Goal: Complete application form: Complete application form

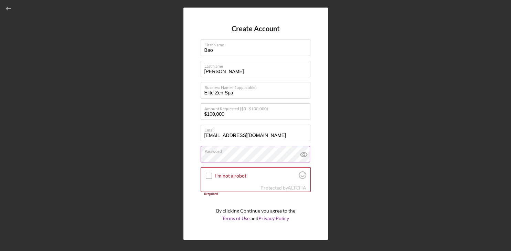
click at [300, 156] on icon at bounding box center [303, 154] width 17 height 17
click at [209, 176] on input "I'm not a robot" at bounding box center [209, 176] width 6 height 6
checkbox input "true"
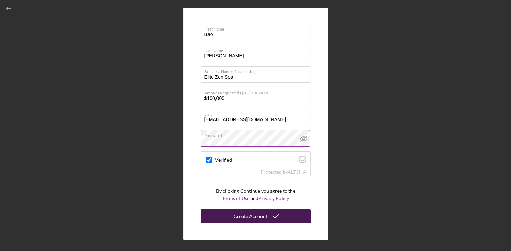
click at [241, 218] on div "Create Account" at bounding box center [251, 217] width 34 height 14
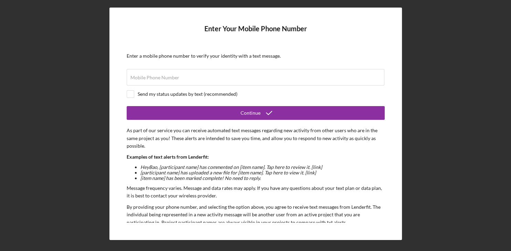
click at [171, 62] on form "Enter Your Mobile Phone Number Enter a mobile phone number to verify your ident…" at bounding box center [256, 124] width 258 height 198
click at [182, 83] on input "Mobile Phone Number" at bounding box center [256, 77] width 258 height 17
type input "[PHONE_NUMBER]"
click at [131, 95] on input "checkbox" at bounding box center [130, 94] width 7 height 7
checkbox input "true"
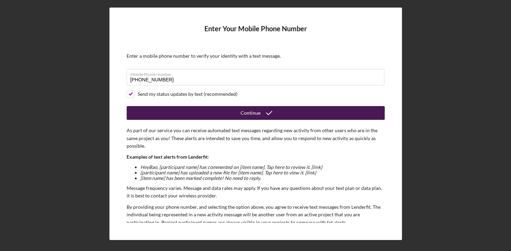
click at [238, 113] on button "Continue" at bounding box center [256, 113] width 258 height 14
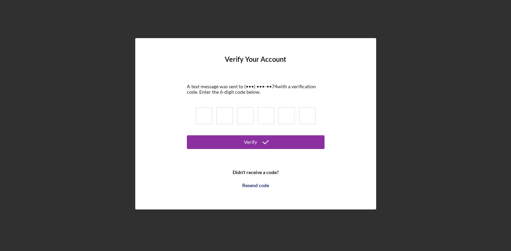
click at [211, 118] on input at bounding box center [204, 115] width 17 height 17
type input "1"
type input "8"
type input "2"
type input "9"
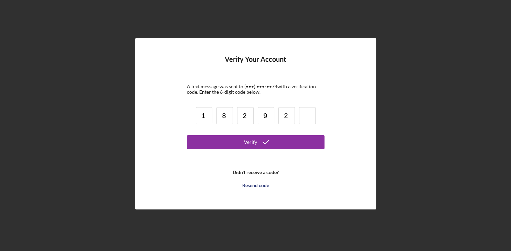
type input "2"
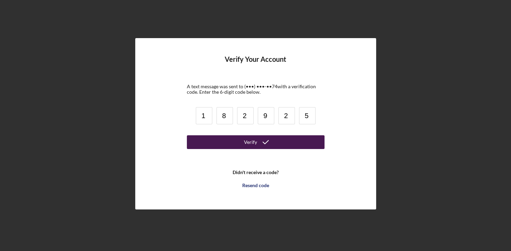
type input "5"
click at [253, 140] on div "Verify" at bounding box center [250, 143] width 13 height 14
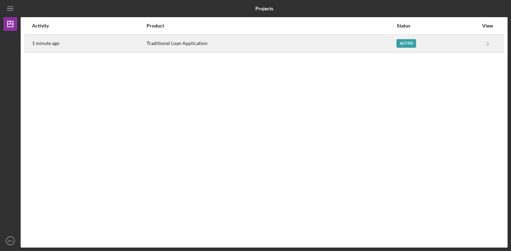
click at [407, 44] on div "Active" at bounding box center [406, 43] width 20 height 9
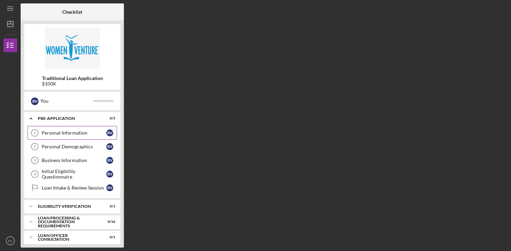
click at [70, 133] on div "Personal Information" at bounding box center [74, 133] width 65 height 6
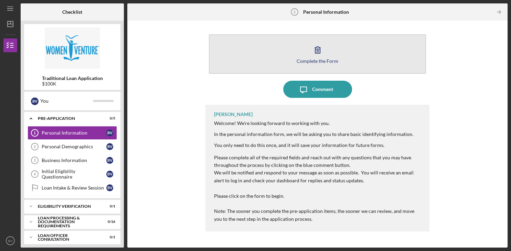
click at [320, 53] on icon "button" at bounding box center [317, 50] width 5 height 7
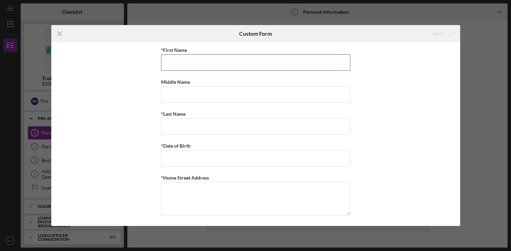
click at [291, 64] on input "*First Name" at bounding box center [255, 62] width 189 height 17
type input "Bao"
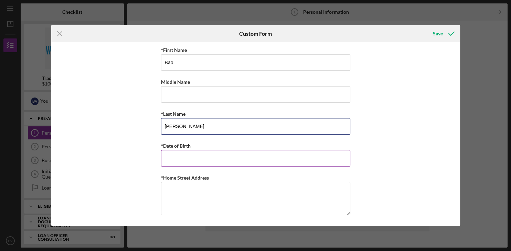
type input "[PERSON_NAME]"
click at [256, 160] on input "*Date of Birth" at bounding box center [255, 158] width 189 height 17
type input "[DATE]"
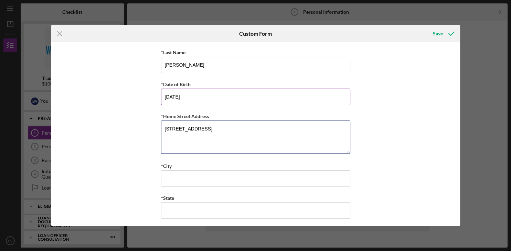
scroll to position [70, 0]
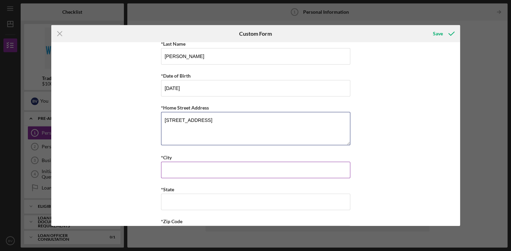
type textarea "[STREET_ADDRESS]"
drag, startPoint x: 239, startPoint y: 169, endPoint x: 235, endPoint y: 167, distance: 4.8
click at [235, 167] on input "*City" at bounding box center [255, 170] width 189 height 17
type input "[PERSON_NAME]"
type input "MN"
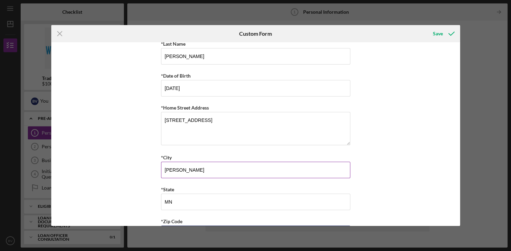
scroll to position [169, 0]
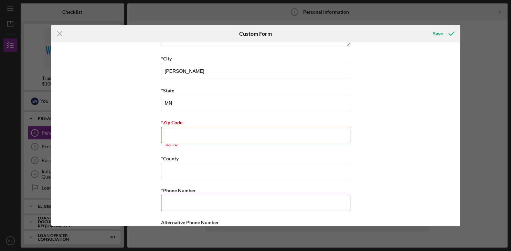
click at [202, 202] on input "*Phone Number" at bounding box center [255, 203] width 189 height 17
click at [223, 138] on input "*Zip Code" at bounding box center [255, 135] width 189 height 17
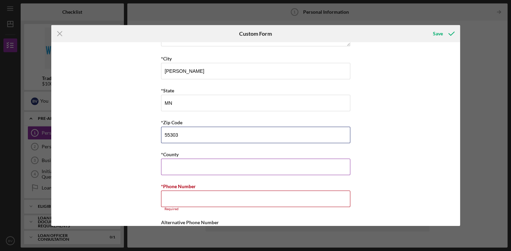
type input "55303"
click at [216, 170] on input "*County" at bounding box center [255, 167] width 189 height 17
type input "Anoka"
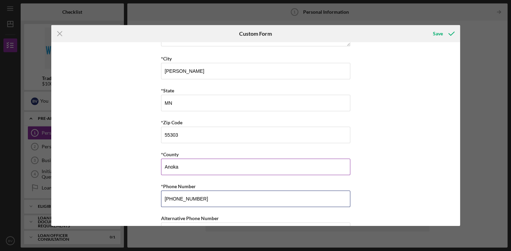
scroll to position [224, 0]
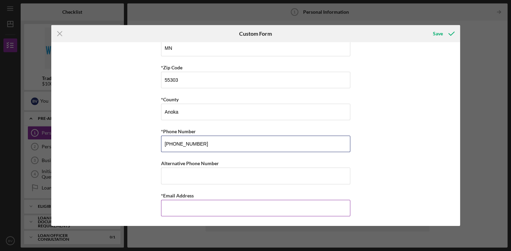
type input "[PHONE_NUMBER]"
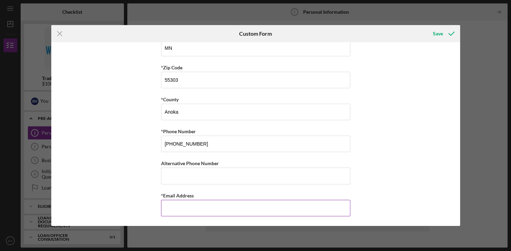
click at [220, 206] on input "*Email Address" at bounding box center [255, 208] width 189 height 17
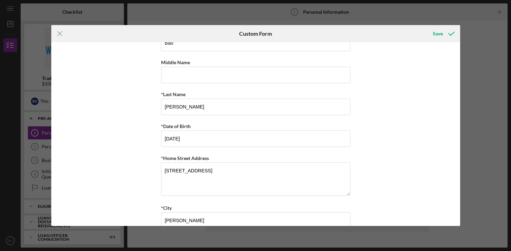
scroll to position [0, 0]
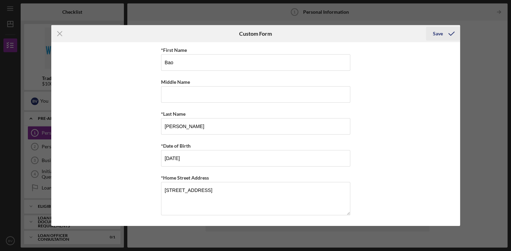
type input "[EMAIL_ADDRESS][DOMAIN_NAME]"
click at [440, 33] on div "Save" at bounding box center [438, 34] width 10 height 14
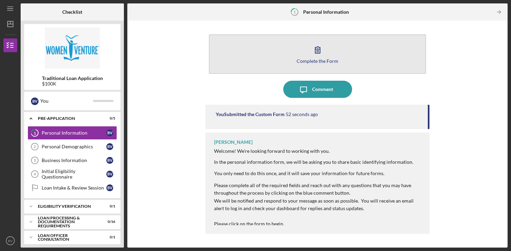
click at [321, 47] on icon "button" at bounding box center [317, 49] width 17 height 17
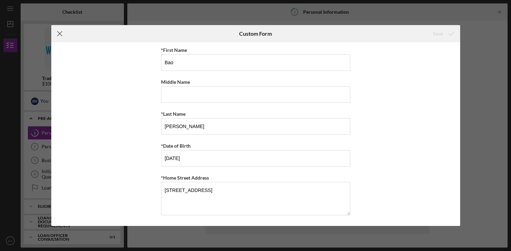
click at [60, 34] on line at bounding box center [59, 34] width 4 height 4
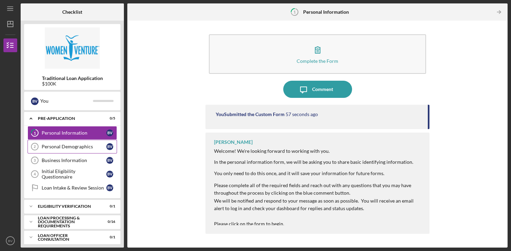
click at [53, 147] on div "Personal Demographics" at bounding box center [74, 147] width 65 height 6
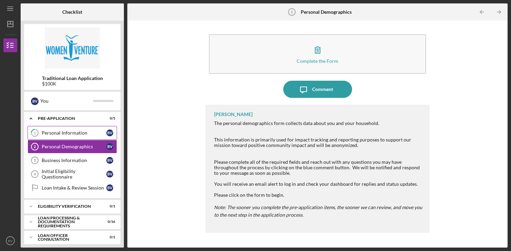
click at [64, 132] on div "Personal Information" at bounding box center [74, 133] width 65 height 6
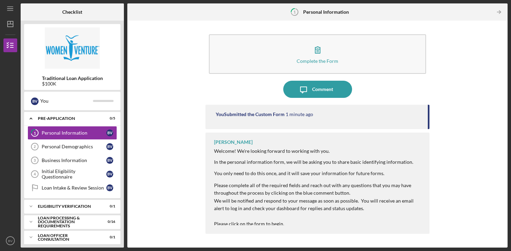
click at [394, 176] on div "Welcome! We're looking forward to working with you. In the personal information…" at bounding box center [318, 200] width 208 height 103
click at [312, 87] on button "Icon/Message Comment" at bounding box center [317, 89] width 69 height 17
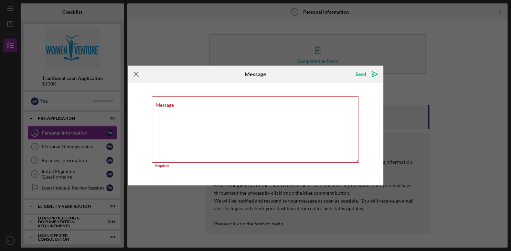
click at [137, 79] on icon "Icon/Menu Close" at bounding box center [136, 74] width 17 height 17
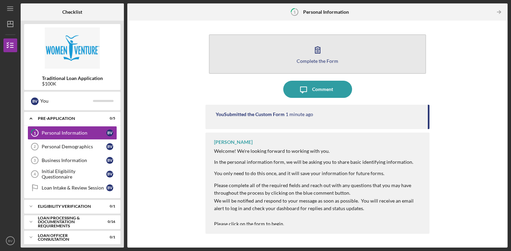
click at [321, 58] on div "Complete the Form" at bounding box center [318, 60] width 42 height 5
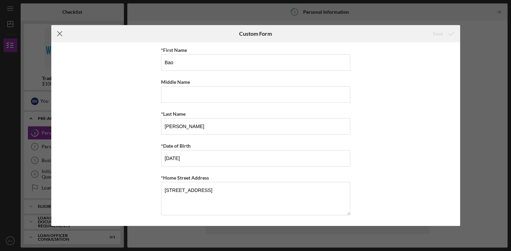
click at [59, 36] on icon "Icon/Menu Close" at bounding box center [59, 33] width 17 height 17
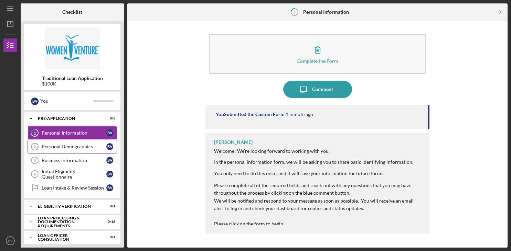
click at [50, 148] on div "Personal Demographics" at bounding box center [74, 147] width 65 height 6
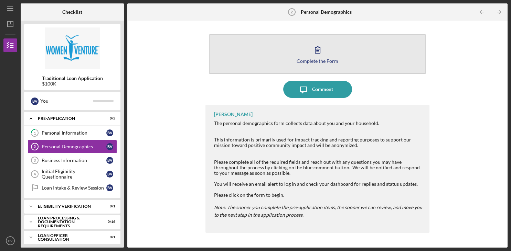
click at [313, 60] on div "Complete the Form" at bounding box center [318, 60] width 42 height 5
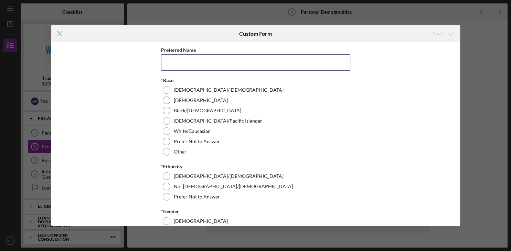
click at [313, 60] on input "Preferred Name" at bounding box center [255, 62] width 189 height 17
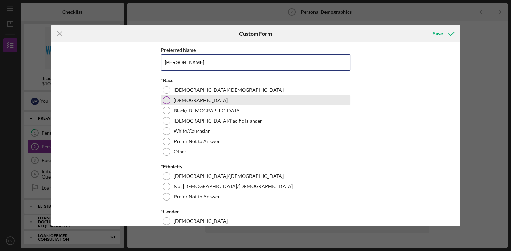
type input "[PERSON_NAME]"
click at [166, 103] on div at bounding box center [167, 101] width 8 height 8
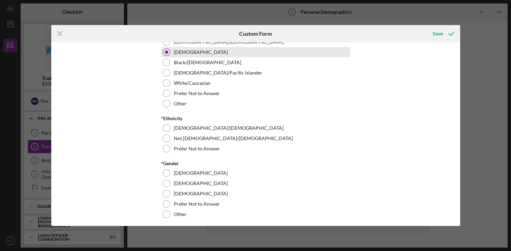
scroll to position [52, 0]
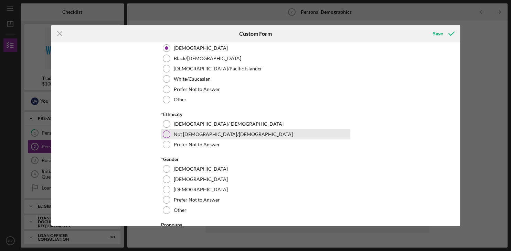
click at [167, 136] on div at bounding box center [167, 135] width 8 height 8
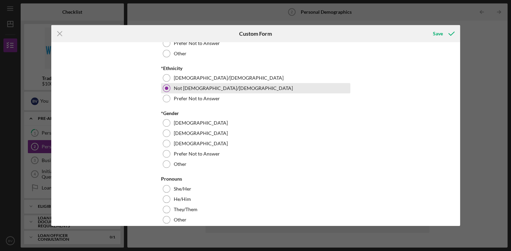
scroll to position [108, 0]
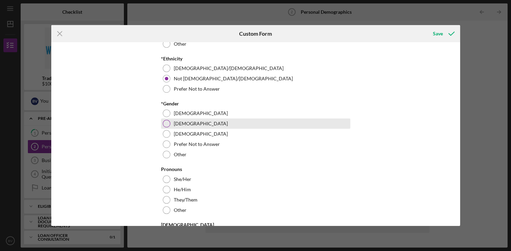
click at [166, 125] on div at bounding box center [167, 124] width 8 height 8
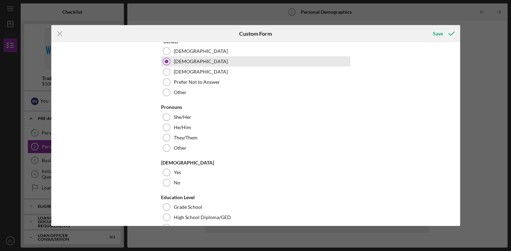
scroll to position [171, 0]
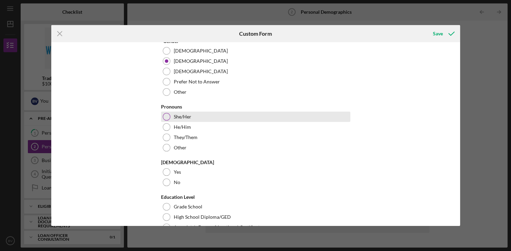
click at [167, 114] on div at bounding box center [167, 117] width 8 height 8
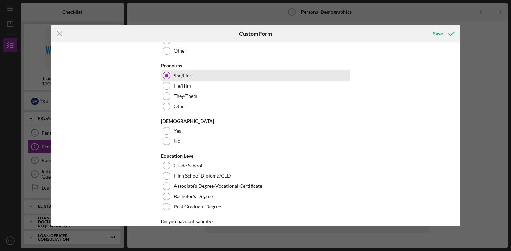
scroll to position [217, 0]
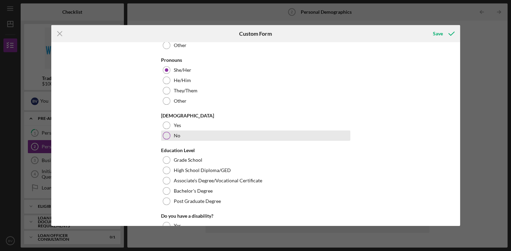
click at [164, 134] on div at bounding box center [167, 136] width 8 height 8
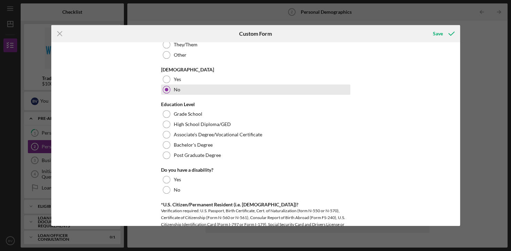
scroll to position [264, 0]
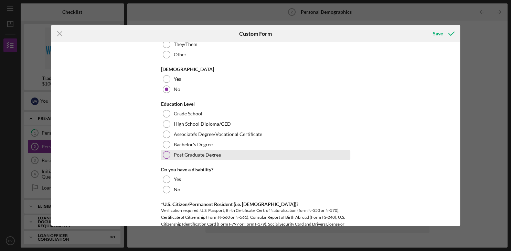
click at [164, 155] on div at bounding box center [167, 155] width 8 height 8
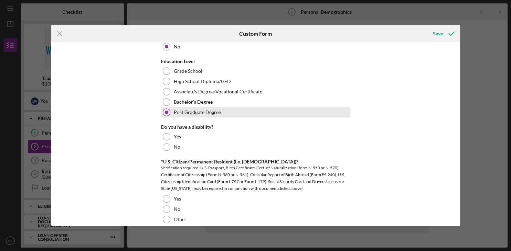
scroll to position [308, 0]
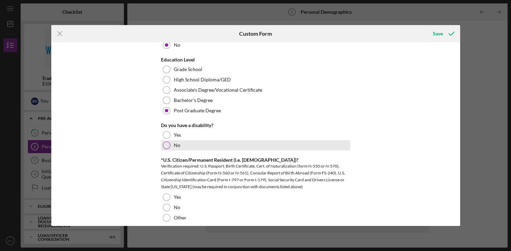
click at [168, 146] on div at bounding box center [167, 146] width 8 height 8
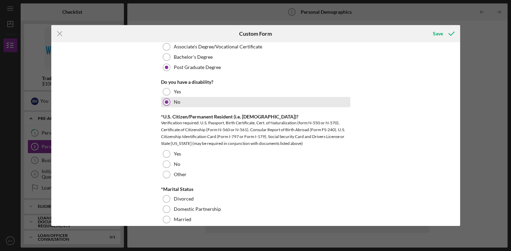
scroll to position [352, 0]
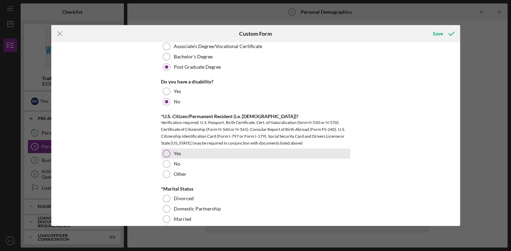
click at [166, 152] on div at bounding box center [167, 154] width 8 height 8
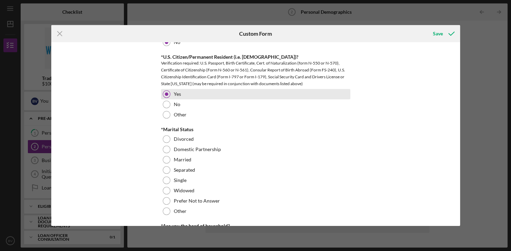
scroll to position [413, 0]
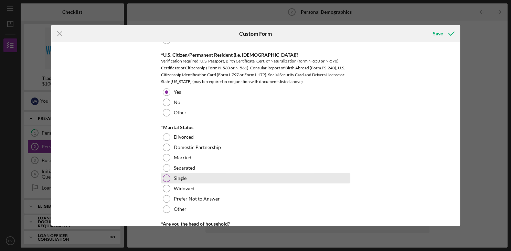
click at [165, 179] on div at bounding box center [167, 179] width 8 height 8
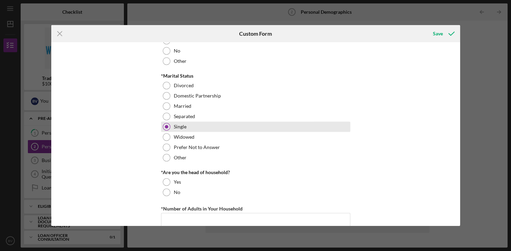
scroll to position [501, 0]
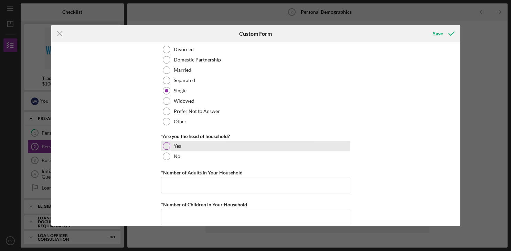
click at [166, 146] on div at bounding box center [167, 146] width 8 height 8
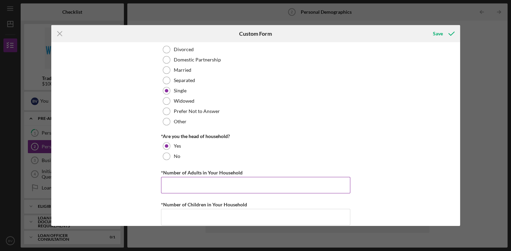
click at [180, 185] on input "*Number of Adults in Your Household" at bounding box center [255, 185] width 189 height 17
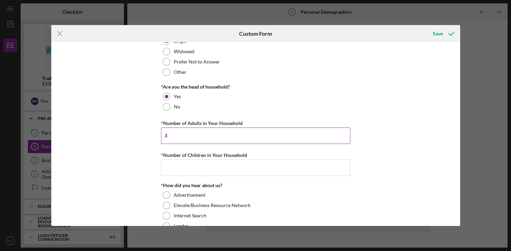
scroll to position [555, 0]
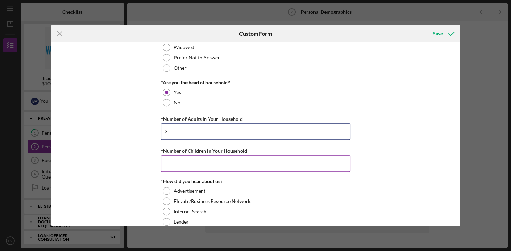
type input "3"
click at [186, 162] on input "*Number of Children in Your Household" at bounding box center [255, 163] width 189 height 17
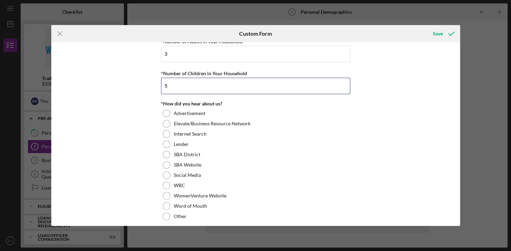
scroll to position [656, 0]
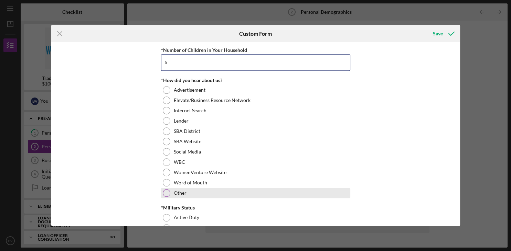
type input "5"
click at [167, 194] on div at bounding box center [167, 194] width 8 height 8
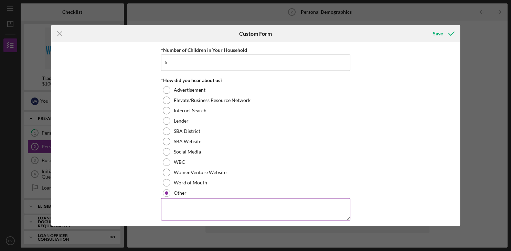
click at [180, 206] on textarea at bounding box center [255, 209] width 189 height 22
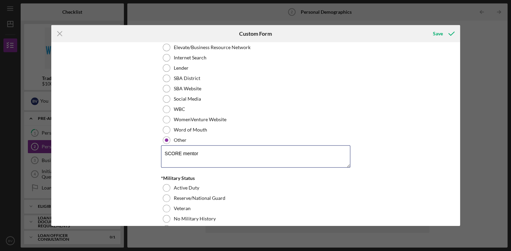
scroll to position [727, 0]
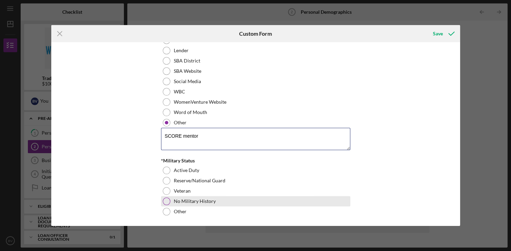
type textarea "SCORE mentor"
click at [165, 201] on div at bounding box center [167, 202] width 8 height 8
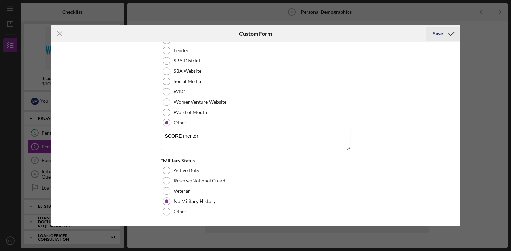
click at [435, 36] on div "Save" at bounding box center [438, 34] width 10 height 14
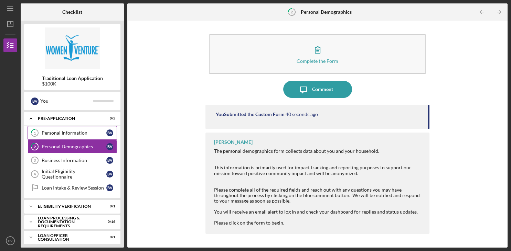
click at [78, 137] on link "1 Personal Information B V" at bounding box center [72, 133] width 89 height 14
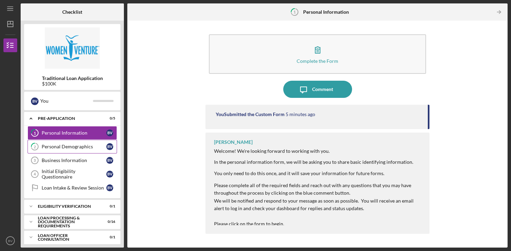
click at [77, 148] on div "Personal Demographics" at bounding box center [74, 147] width 65 height 6
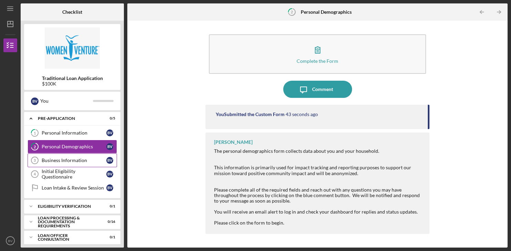
click at [74, 161] on div "Business Information" at bounding box center [74, 161] width 65 height 6
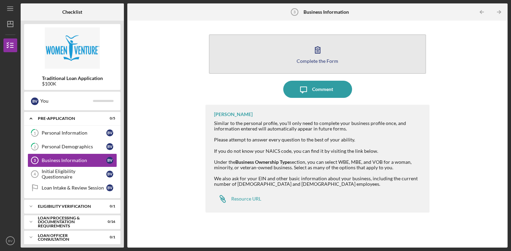
click at [323, 51] on icon "button" at bounding box center [317, 49] width 17 height 17
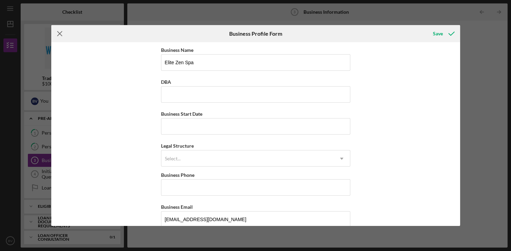
click at [57, 34] on icon "Icon/Menu Close" at bounding box center [59, 33] width 17 height 17
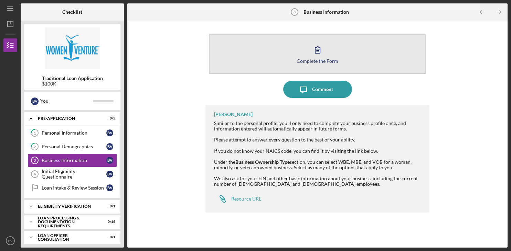
click at [321, 57] on icon "button" at bounding box center [317, 49] width 17 height 17
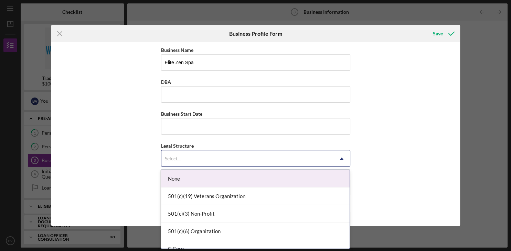
click at [342, 162] on icon "Icon/Dropdown Arrow" at bounding box center [341, 159] width 17 height 17
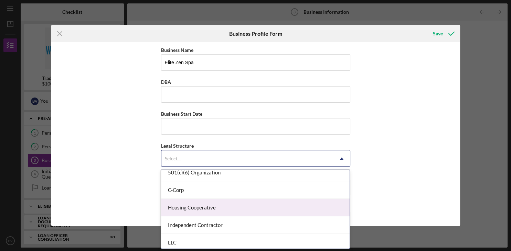
scroll to position [59, 0]
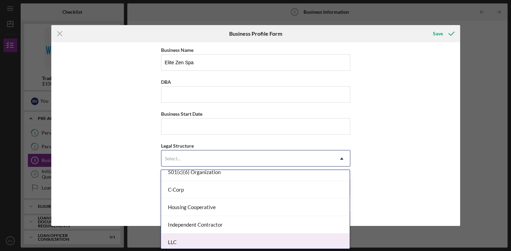
click at [235, 239] on div "LLC" at bounding box center [255, 243] width 189 height 18
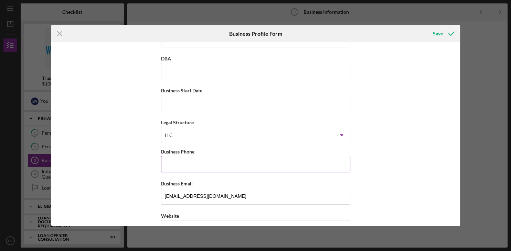
scroll to position [33, 0]
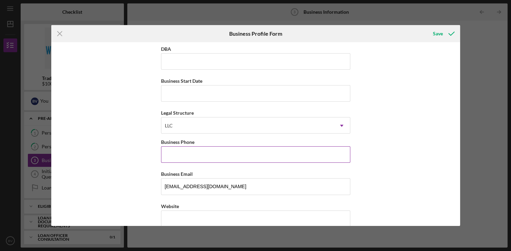
click at [237, 154] on input "Business Phone" at bounding box center [255, 155] width 189 height 17
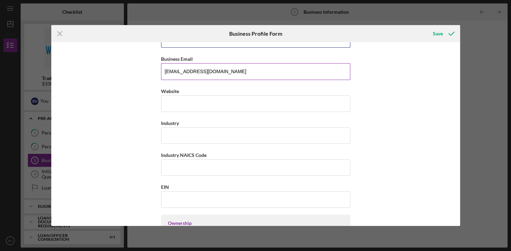
scroll to position [149, 0]
type input "[PHONE_NUMBER]"
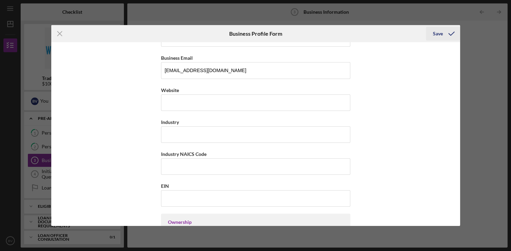
click at [439, 33] on div "Save" at bounding box center [438, 34] width 10 height 14
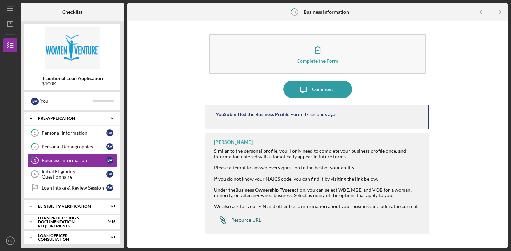
click at [248, 221] on div "Resource URL" at bounding box center [246, 221] width 30 height 6
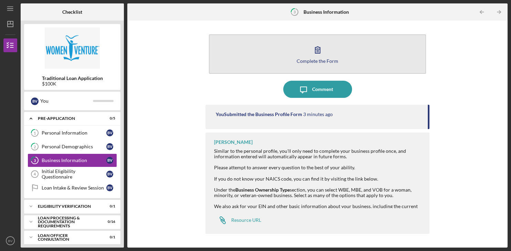
click at [321, 52] on icon "button" at bounding box center [317, 49] width 17 height 17
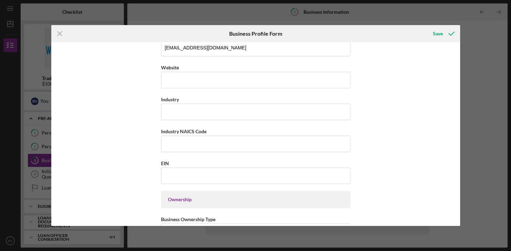
scroll to position [173, 0]
click at [240, 142] on input "Industry NAICS Code" at bounding box center [255, 143] width 189 height 17
type input "812199"
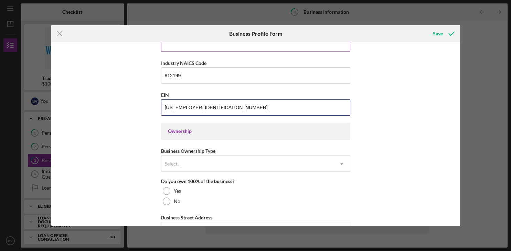
scroll to position [246, 0]
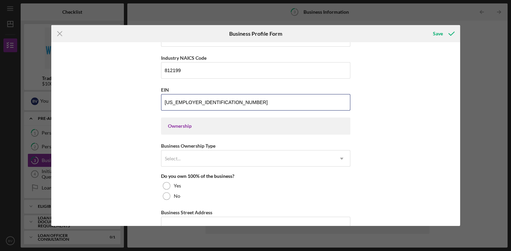
type input "[US_EMPLOYER_IDENTIFICATION_NUMBER]"
click at [184, 129] on div "Ownership" at bounding box center [255, 126] width 175 height 6
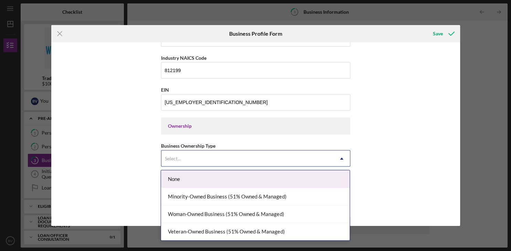
click at [342, 162] on icon "Icon/Dropdown Arrow" at bounding box center [341, 159] width 17 height 17
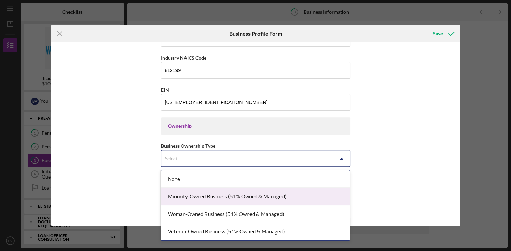
click at [310, 194] on div "Minority-Owned Business (51% Owned & Managed)" at bounding box center [255, 197] width 189 height 18
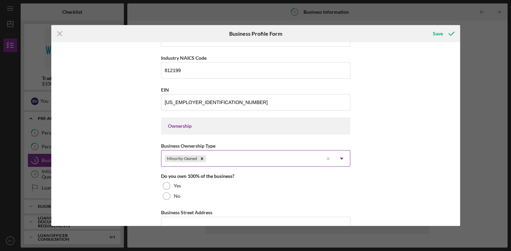
click at [340, 160] on icon "Icon/Dropdown Arrow" at bounding box center [341, 159] width 17 height 17
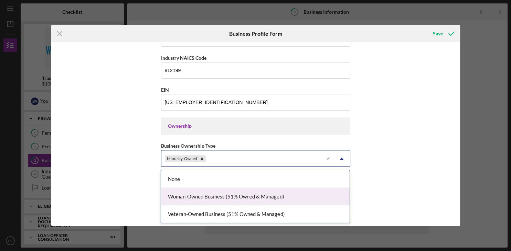
click at [298, 198] on div "Woman-Owned Business (51% Owned & Managed)" at bounding box center [255, 197] width 189 height 18
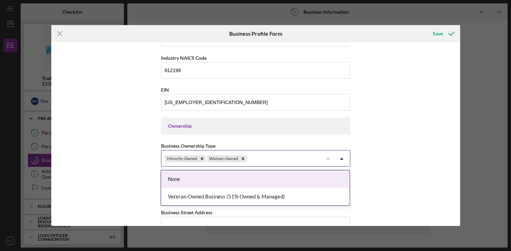
click at [342, 159] on icon "Icon/Dropdown Arrow" at bounding box center [341, 159] width 17 height 17
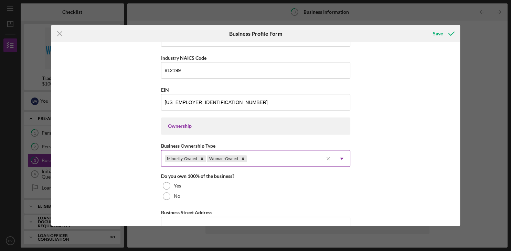
click at [342, 159] on icon "Icon/Dropdown Arrow" at bounding box center [341, 159] width 17 height 17
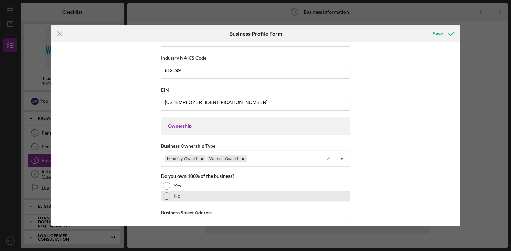
click at [166, 200] on div at bounding box center [167, 197] width 8 height 8
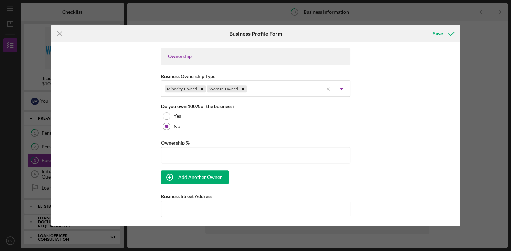
scroll to position [316, 0]
click at [267, 158] on input "Ownership %" at bounding box center [255, 155] width 189 height 17
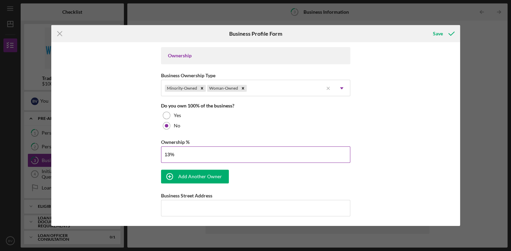
type input "1%"
type input "33.33%"
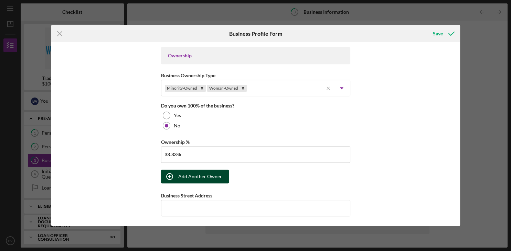
click at [219, 180] on div "Add Another Owner" at bounding box center [200, 177] width 44 height 14
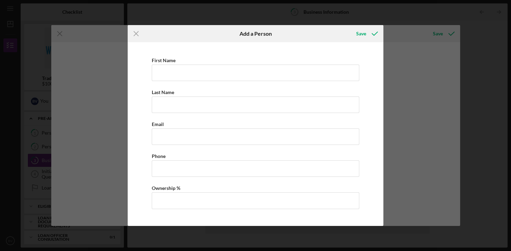
scroll to position [4, 0]
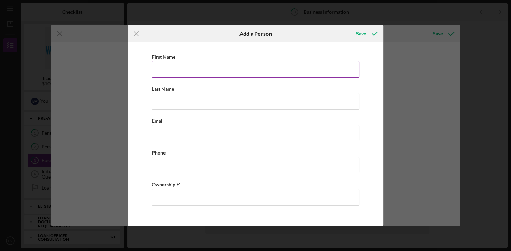
click at [234, 68] on input "First Name" at bounding box center [255, 69] width 207 height 17
click at [227, 67] on input "Pa [PERSON_NAME]" at bounding box center [255, 69] width 207 height 17
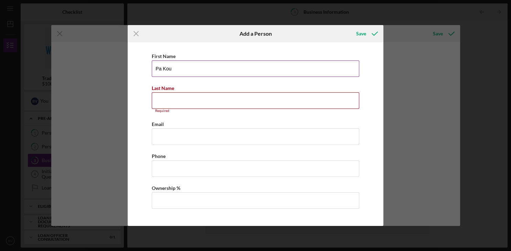
type input "Pa Kou"
type input "[PERSON_NAME]"
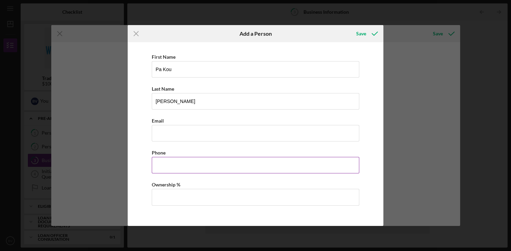
click at [210, 164] on input "Business Phone" at bounding box center [255, 165] width 207 height 17
type input "[PHONE_NUMBER]"
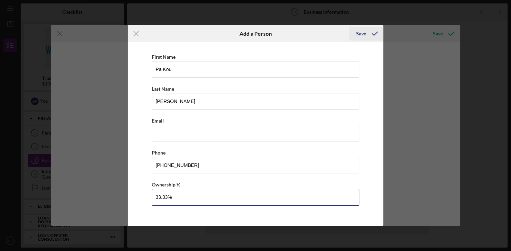
type input "33.33%"
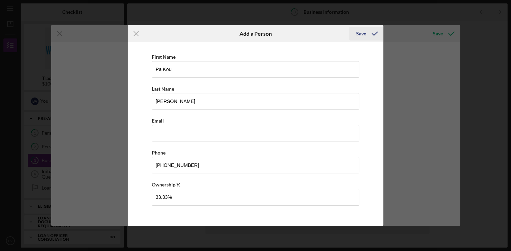
click at [365, 32] on div "Save" at bounding box center [361, 34] width 10 height 14
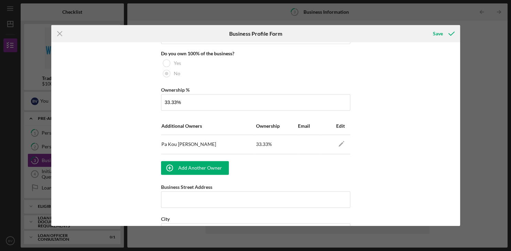
scroll to position [373, 0]
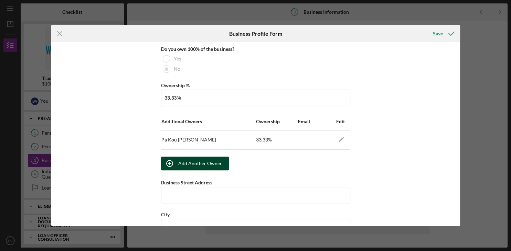
click at [203, 165] on div "Add Another Owner" at bounding box center [200, 164] width 44 height 14
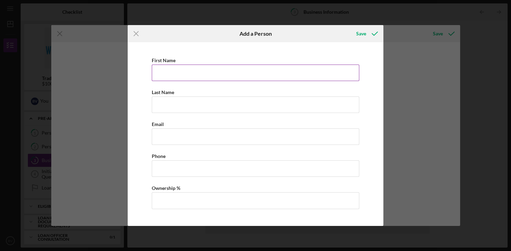
click at [217, 74] on input "First Name" at bounding box center [255, 73] width 207 height 17
type input "PaNhia"
type input "[PERSON_NAME]"
type input "[PHONE_NUMBER]"
click at [209, 201] on input "Ownership %" at bounding box center [255, 201] width 207 height 17
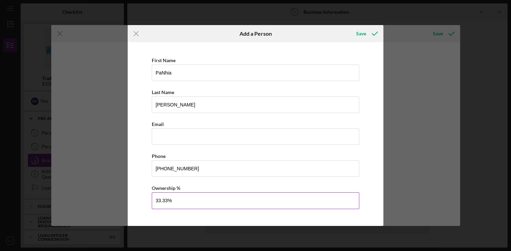
scroll to position [4, 0]
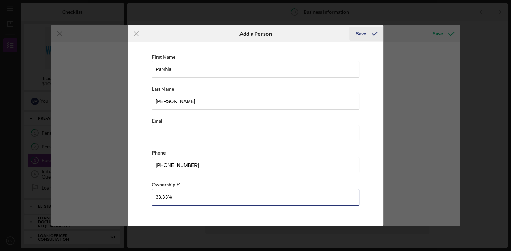
type input "33.33%"
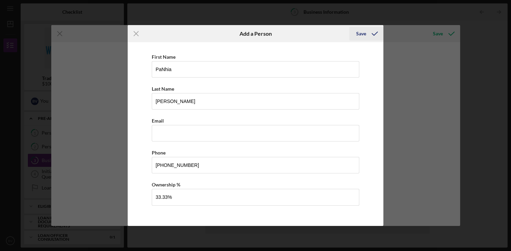
click at [362, 36] on div "Save" at bounding box center [361, 34] width 10 height 14
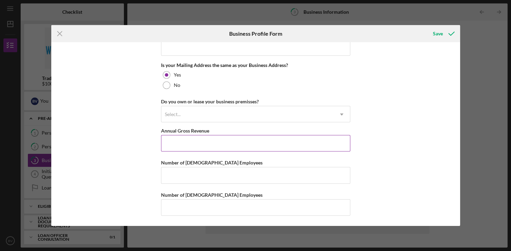
scroll to position [637, 0]
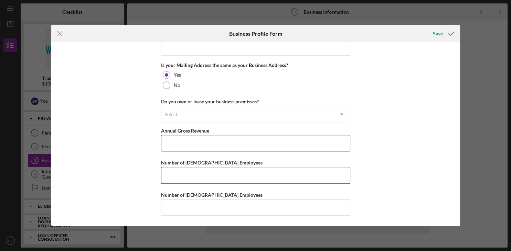
click at [309, 169] on input "Number of [DEMOGRAPHIC_DATA] Employees" at bounding box center [255, 175] width 189 height 17
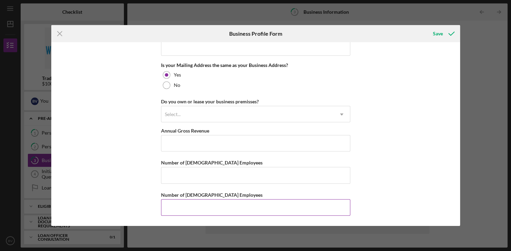
click at [279, 210] on input "Number of [DEMOGRAPHIC_DATA] Employees" at bounding box center [255, 208] width 189 height 17
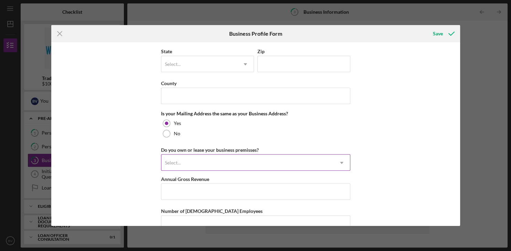
scroll to position [592, 0]
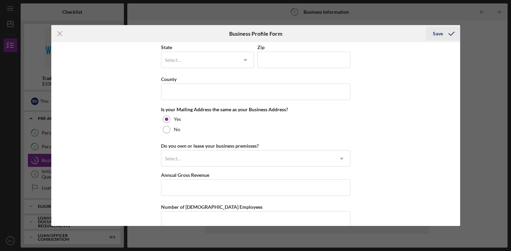
type input "3"
click at [437, 33] on div "Save" at bounding box center [438, 34] width 10 height 14
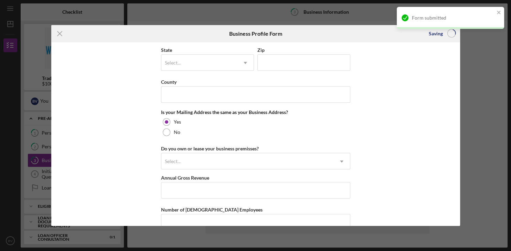
scroll to position [591, 0]
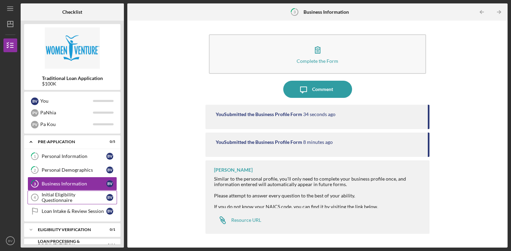
click at [65, 198] on div "Initial Eligibility Questionnaire" at bounding box center [74, 197] width 65 height 11
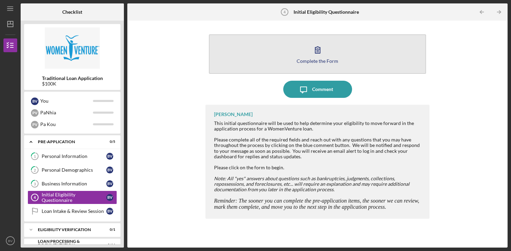
click at [324, 51] on icon "button" at bounding box center [317, 49] width 17 height 17
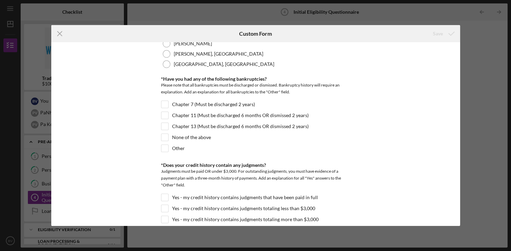
scroll to position [158, 0]
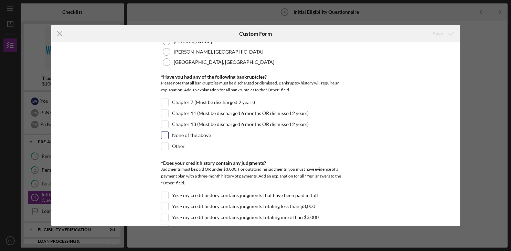
click at [164, 137] on input "None of the above" at bounding box center [164, 135] width 7 height 7
checkbox input "true"
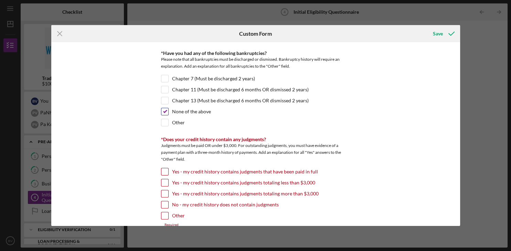
scroll to position [187, 0]
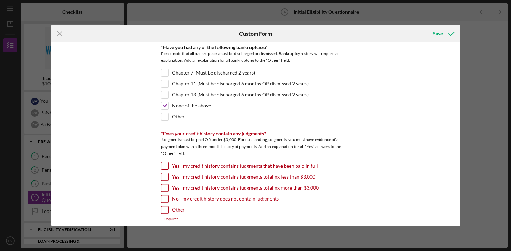
click at [164, 200] on input "No - my credit history does not contain judgments" at bounding box center [164, 199] width 7 height 7
checkbox input "true"
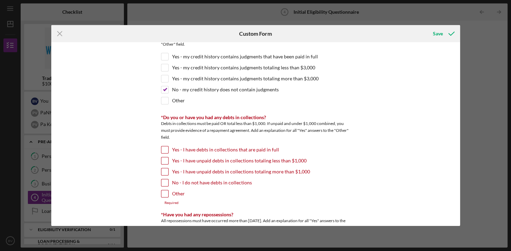
scroll to position [297, 0]
click at [166, 181] on input "No - I do not have debts in collections" at bounding box center [164, 182] width 7 height 7
checkbox input "true"
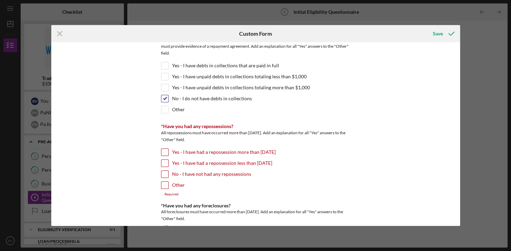
scroll to position [381, 0]
click at [166, 173] on input "No - I have not had any repossessions" at bounding box center [164, 173] width 7 height 7
checkbox input "true"
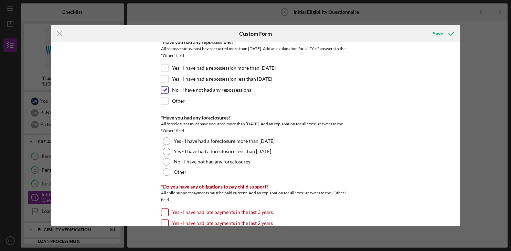
scroll to position [465, 0]
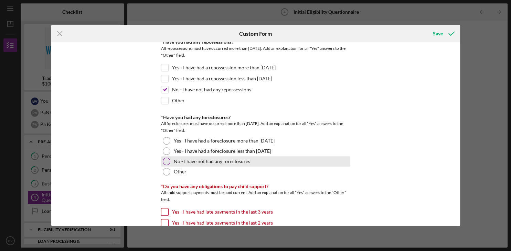
click at [169, 159] on div at bounding box center [167, 162] width 8 height 8
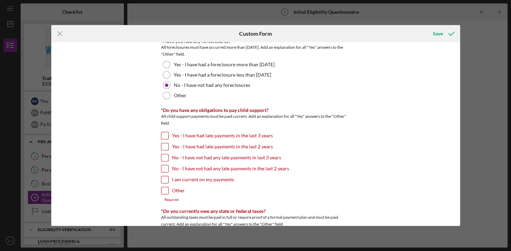
scroll to position [544, 0]
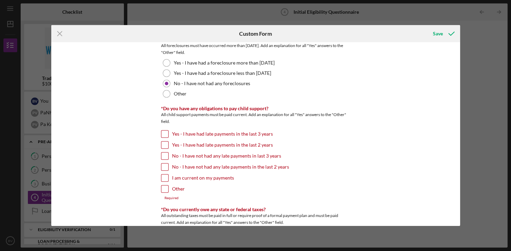
click at [168, 186] on input "Other" at bounding box center [164, 189] width 7 height 7
checkbox input "true"
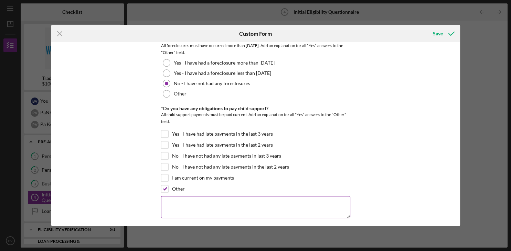
click at [190, 208] on textarea at bounding box center [255, 207] width 189 height 22
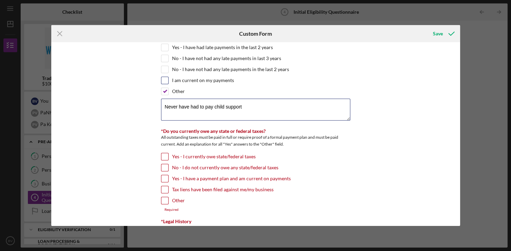
scroll to position [641, 0]
type textarea "Never have had to pay child support"
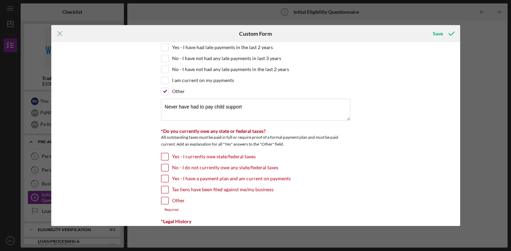
click at [164, 164] on input "No - I do not currently owe any state/federal taxes" at bounding box center [164, 167] width 7 height 7
checkbox input "true"
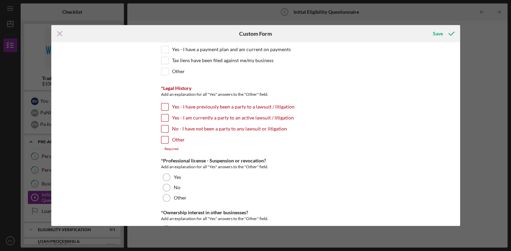
scroll to position [772, 0]
click at [165, 125] on input "No - I have not been a party to any lawsuit or litigation" at bounding box center [164, 128] width 7 height 7
checkbox input "true"
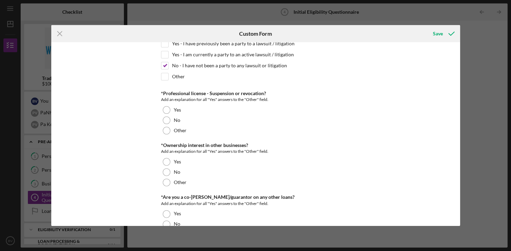
scroll to position [837, 0]
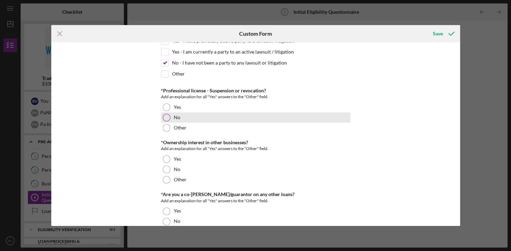
click at [167, 114] on div at bounding box center [167, 118] width 8 height 8
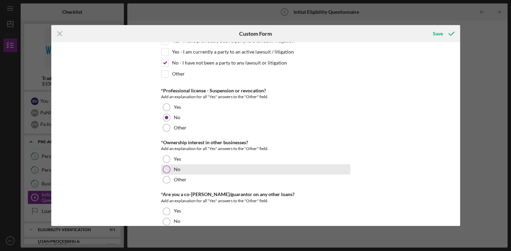
click at [166, 166] on div at bounding box center [167, 170] width 8 height 8
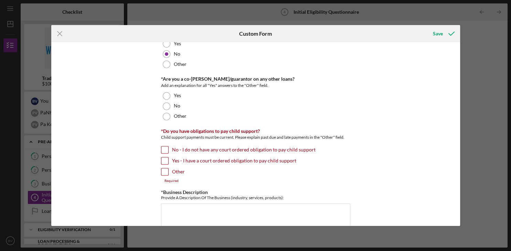
scroll to position [954, 0]
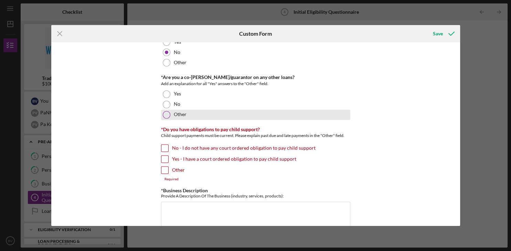
drag, startPoint x: 167, startPoint y: 107, endPoint x: 162, endPoint y: 104, distance: 6.2
click at [162, 110] on div "Other" at bounding box center [255, 115] width 189 height 10
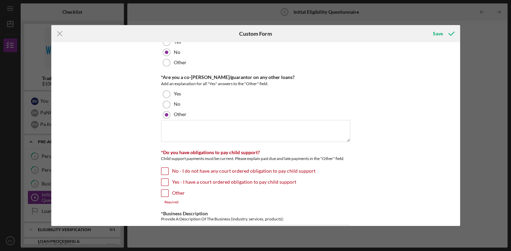
drag, startPoint x: 166, startPoint y: 97, endPoint x: 161, endPoint y: 94, distance: 6.2
click at [161, 94] on div "*In which county is your business located? Business Address must be located wit…" at bounding box center [255, 134] width 409 height 184
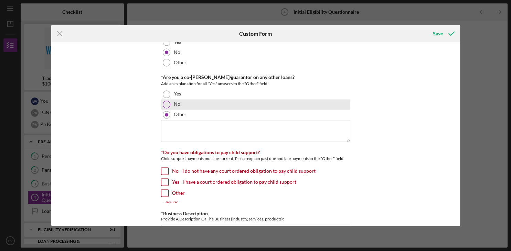
click at [166, 101] on div at bounding box center [167, 105] width 8 height 8
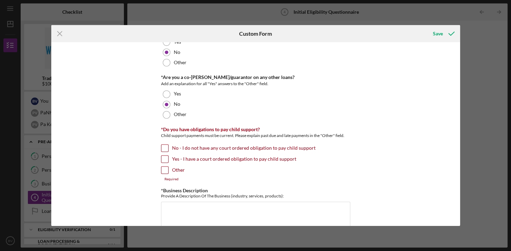
click at [165, 145] on input "No - I do not have any court ordered obligation to pay child support" at bounding box center [164, 148] width 7 height 7
checkbox input "true"
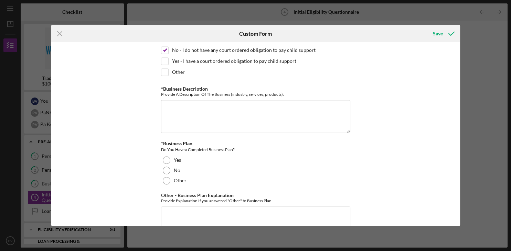
scroll to position [1055, 0]
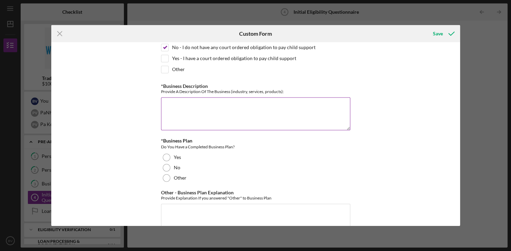
click at [192, 101] on textarea "*Business Description" at bounding box center [255, 113] width 189 height 33
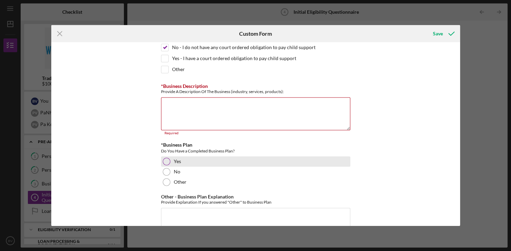
click at [166, 158] on div at bounding box center [167, 162] width 8 height 8
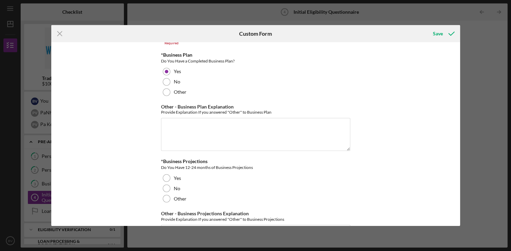
scroll to position [1145, 0]
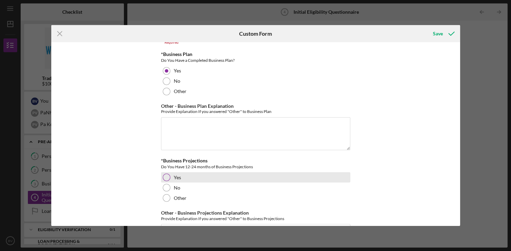
click at [168, 174] on div at bounding box center [167, 178] width 8 height 8
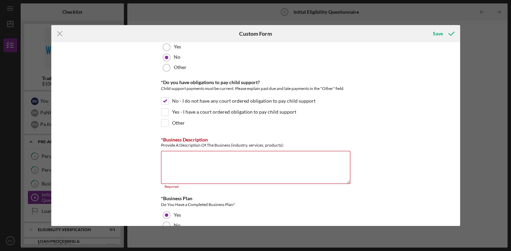
scroll to position [1001, 0]
click at [186, 162] on textarea "*Business Description" at bounding box center [255, 167] width 189 height 33
paste textarea "At Elite Zen Spa (EZ Spa), our mission is to heal and empower through wholesome…"
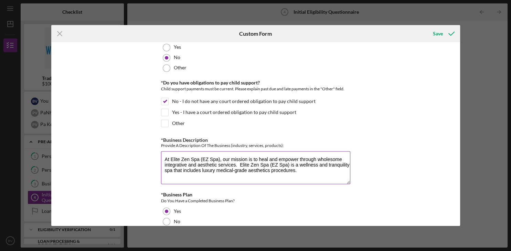
paste textarea "Elite Zen Spa aims to be a distinguished haven that cultivates self-love and gr…"
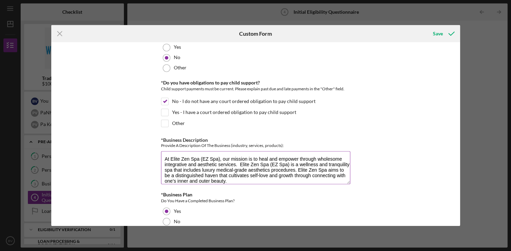
scroll to position [6, 0]
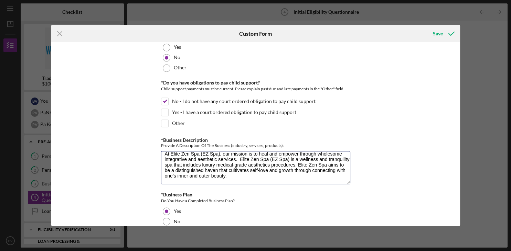
type textarea "At Elite Zen Spa (EZ Spa), our mission is to heal and empower through wholesome…"
click at [296, 198] on div "Do You Have a Completed Business Plan?" at bounding box center [255, 201] width 189 height 7
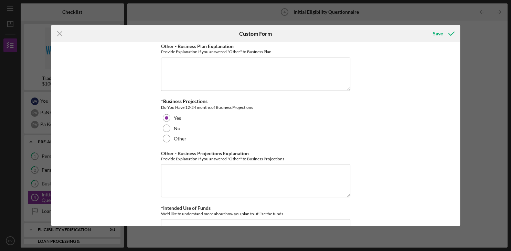
scroll to position [1227, 0]
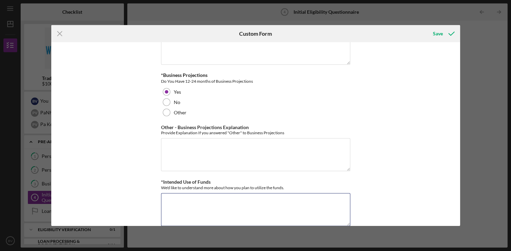
click at [296, 193] on textarea "*Intended Use of Funds" at bounding box center [255, 209] width 189 height 33
paste textarea "Obtain the capital to cover startup and initial operating costs"
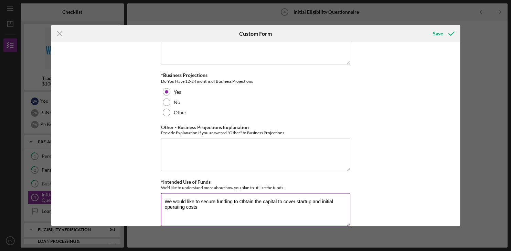
click at [243, 193] on textarea "We would like to secure funding to Obtain the capital to cover startup and init…" at bounding box center [255, 209] width 189 height 33
click at [331, 193] on textarea "We would like to obtain the capital to cover startup and initial operating costs" at bounding box center [255, 209] width 189 height 33
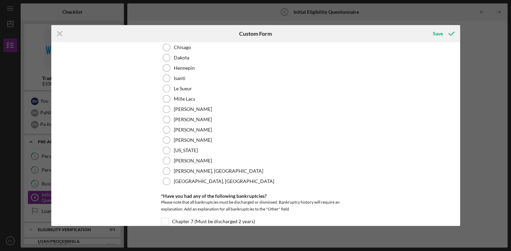
scroll to position [0, 0]
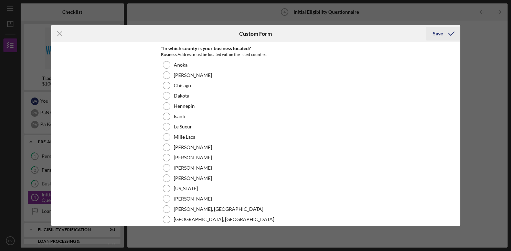
type textarea "We would like to obtain the capital to cover startup and initial operating cost…"
click at [439, 32] on div "Save" at bounding box center [438, 34] width 10 height 14
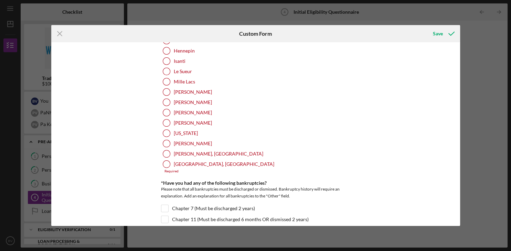
scroll to position [56, 0]
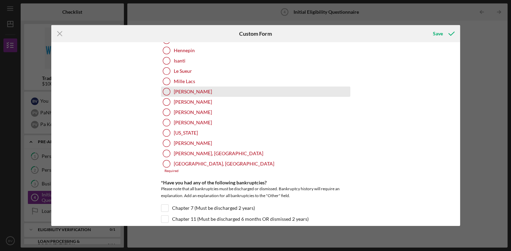
click at [172, 95] on div "[PERSON_NAME]" at bounding box center [255, 92] width 189 height 10
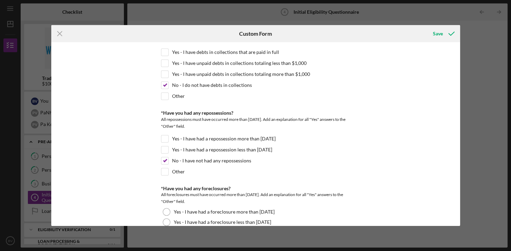
scroll to position [401, 0]
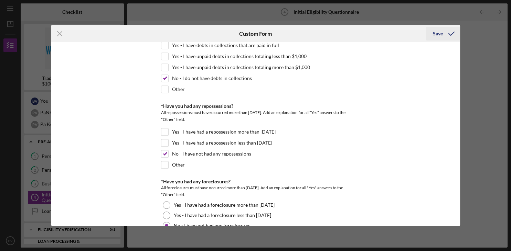
click at [435, 38] on div "Save" at bounding box center [438, 34] width 10 height 14
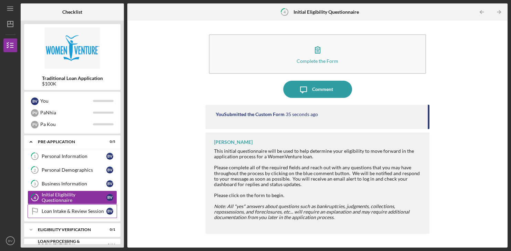
click at [89, 209] on div "Loan Intake & Review Session" at bounding box center [74, 212] width 65 height 6
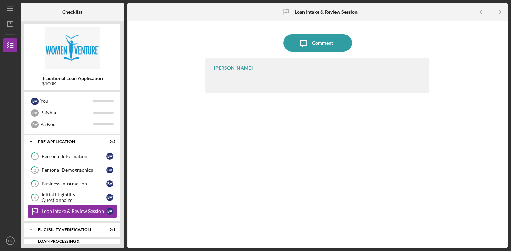
click at [233, 69] on div "[PERSON_NAME]" at bounding box center [233, 68] width 39 height 6
click at [335, 44] on button "Icon/Message Comment" at bounding box center [317, 42] width 69 height 17
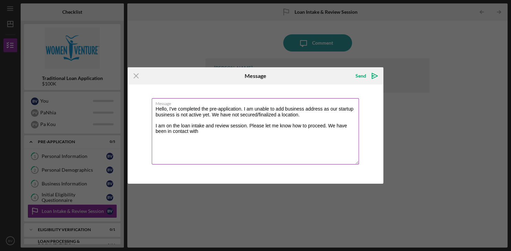
paste textarea "[PERSON_NAME]"
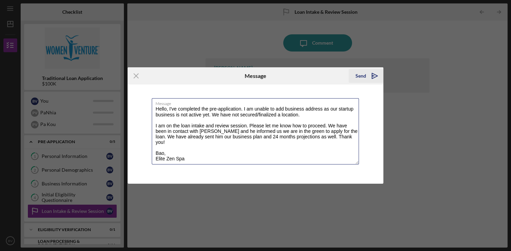
type textarea "Hello, I've completed the pre-application. I am unable to add business address …"
click at [359, 78] on div "Send" at bounding box center [360, 76] width 11 height 14
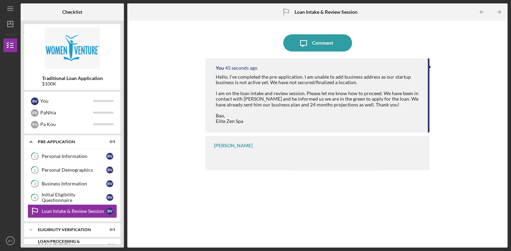
scroll to position [42, 0]
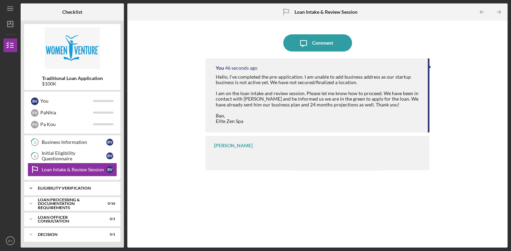
click at [68, 186] on div "Eligibility Verification" at bounding box center [75, 188] width 74 height 4
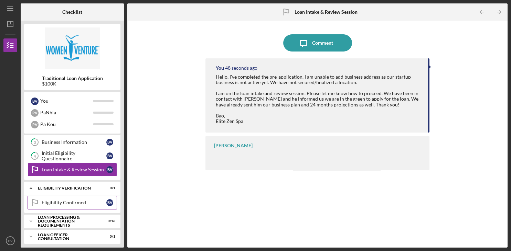
click at [64, 202] on div "Eligibility Confirmed" at bounding box center [74, 203] width 65 height 6
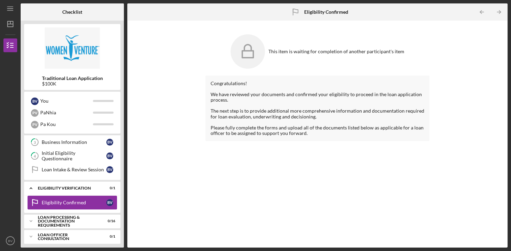
scroll to position [59, 0]
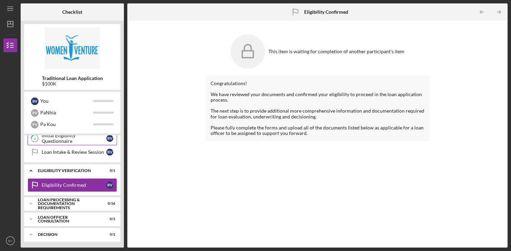
click at [74, 136] on div "Initial Eligibility Questionnaire" at bounding box center [74, 138] width 65 height 11
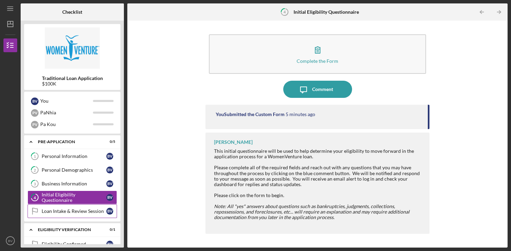
scroll to position [59, 0]
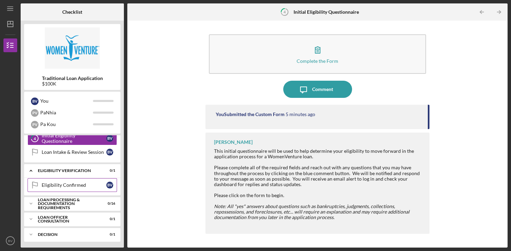
click at [73, 187] on div "Eligibility Confirmed" at bounding box center [74, 186] width 65 height 6
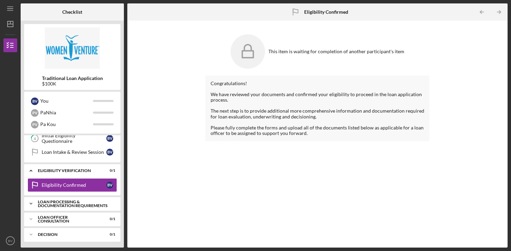
click at [71, 207] on div "Icon/Expander Loan Processing & Documentation Requirements 0 / 16" at bounding box center [72, 204] width 96 height 14
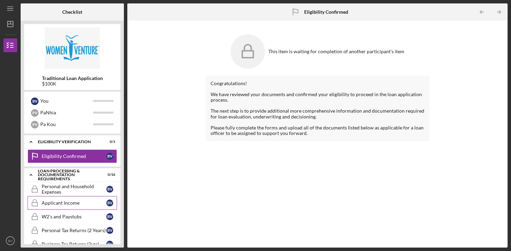
scroll to position [89, 0]
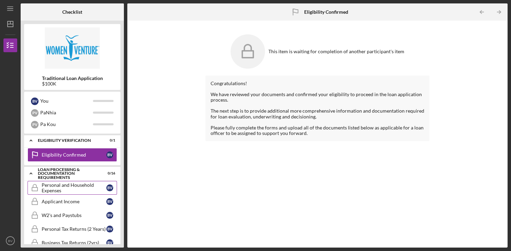
click at [68, 187] on div "Personal and Household Expenses" at bounding box center [74, 188] width 65 height 11
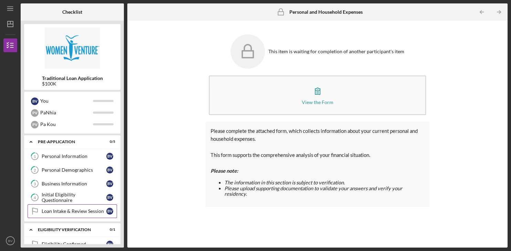
click at [68, 211] on div "Loan Intake & Review Session" at bounding box center [74, 212] width 65 height 6
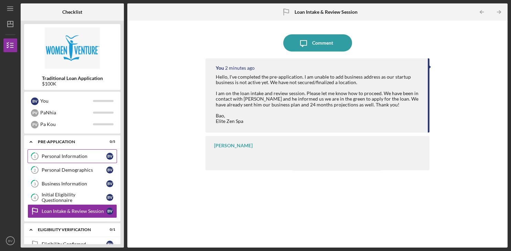
click at [71, 157] on div "Personal Information" at bounding box center [74, 157] width 65 height 6
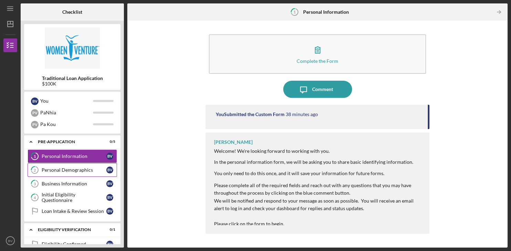
click at [69, 165] on link "2 Personal Demographics B V" at bounding box center [72, 170] width 89 height 14
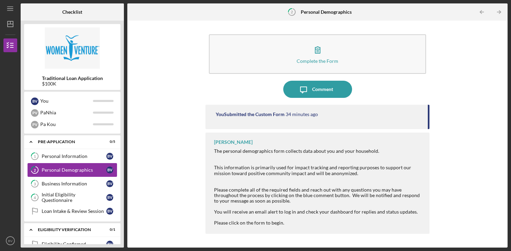
click at [68, 176] on link "2 Personal Demographics B V" at bounding box center [72, 170] width 89 height 14
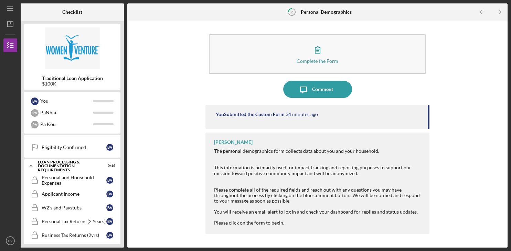
scroll to position [97, 0]
click at [69, 176] on div "Personal and Household Expenses" at bounding box center [74, 180] width 65 height 11
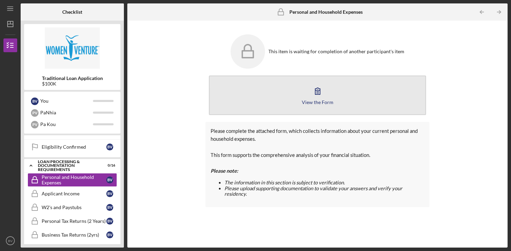
click at [317, 93] on icon "button" at bounding box center [317, 91] width 17 height 17
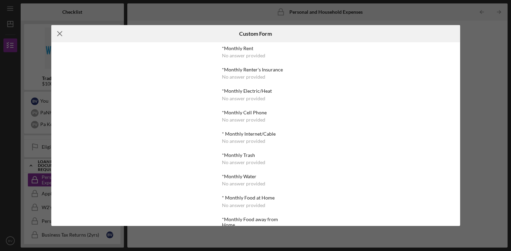
click at [60, 35] on line at bounding box center [59, 34] width 4 height 4
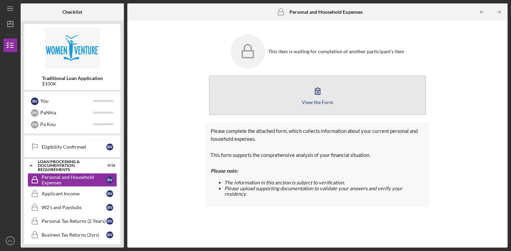
click at [323, 100] on div "View the Form" at bounding box center [318, 102] width 32 height 5
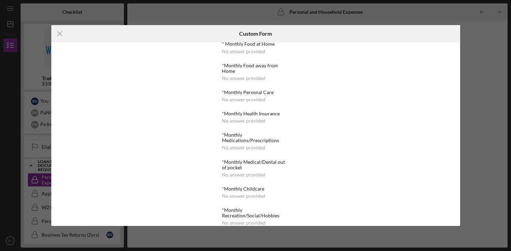
scroll to position [277, 0]
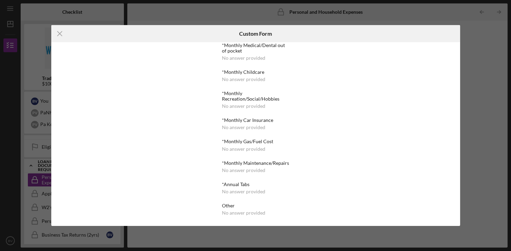
click at [267, 101] on div "*Monthly Recreation/Social/Hobbies No answer provided" at bounding box center [255, 100] width 67 height 18
click at [260, 104] on div "No answer provided" at bounding box center [243, 107] width 43 height 6
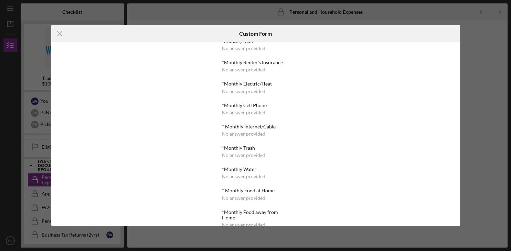
scroll to position [0, 0]
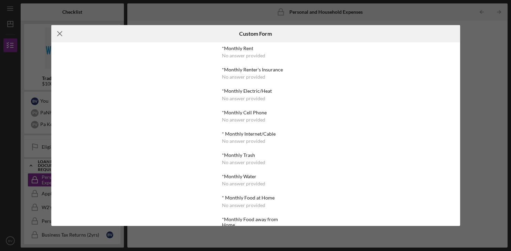
click at [59, 35] on icon "Icon/Menu Close" at bounding box center [59, 33] width 17 height 17
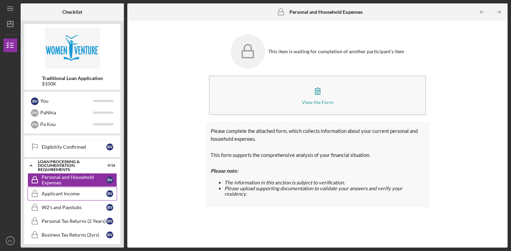
click at [73, 194] on div "Applicant Income" at bounding box center [74, 194] width 65 height 6
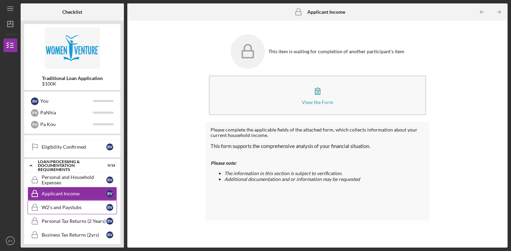
click at [73, 205] on div "W2's and Paystubs" at bounding box center [74, 208] width 65 height 6
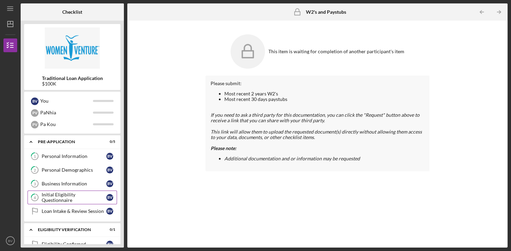
click at [75, 197] on div "Initial Eligibility Questionnaire" at bounding box center [74, 197] width 65 height 11
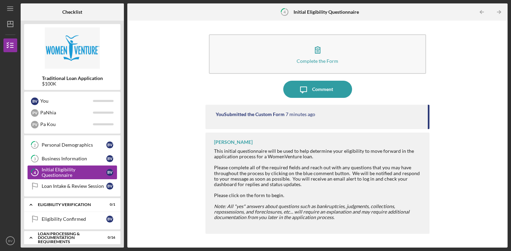
scroll to position [30, 0]
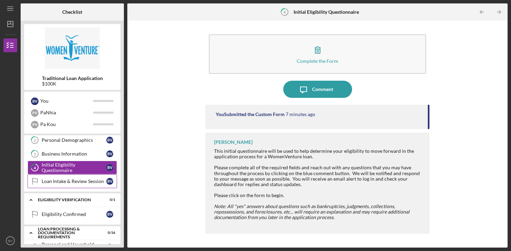
click at [76, 183] on div "Loan Intake & Review Session" at bounding box center [74, 182] width 65 height 6
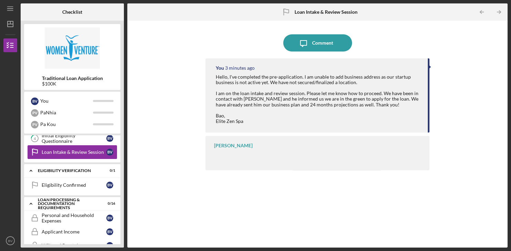
scroll to position [60, 0]
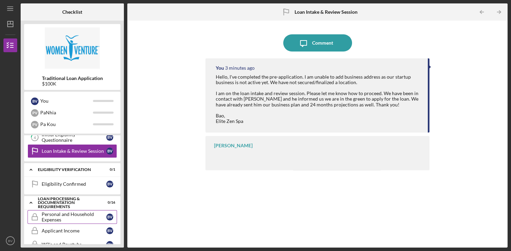
click at [76, 214] on div "Personal and Household Expenses" at bounding box center [74, 217] width 65 height 11
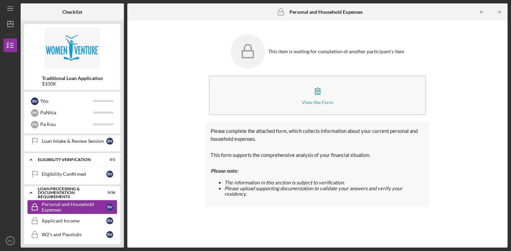
scroll to position [71, 0]
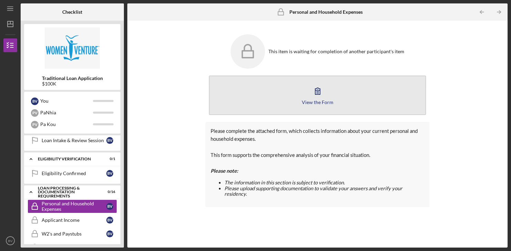
click at [314, 92] on icon "button" at bounding box center [317, 91] width 17 height 17
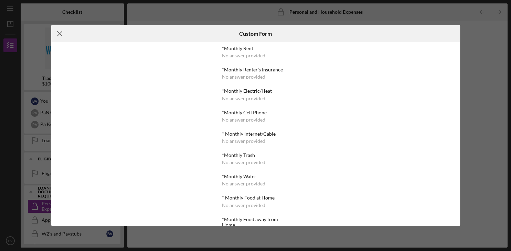
click at [62, 39] on icon "Icon/Menu Close" at bounding box center [59, 33] width 17 height 17
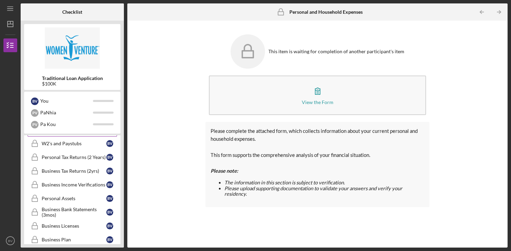
scroll to position [163, 0]
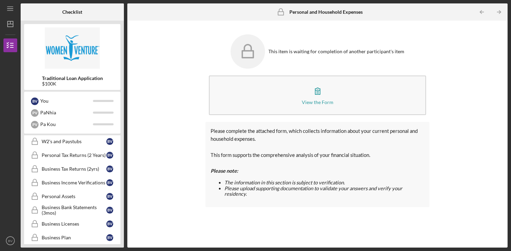
click at [70, 215] on link "Business Bank Statements (3mos) Business Bank Statements (3mos) B V" at bounding box center [72, 211] width 89 height 14
